Goal: Find specific page/section: Find specific page/section

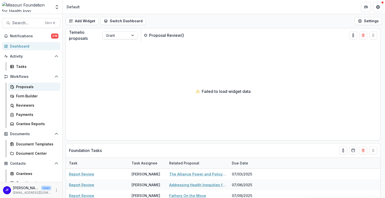
click at [27, 87] on div "Proposals" at bounding box center [36, 86] width 40 height 5
